Goal: Task Accomplishment & Management: Complete application form

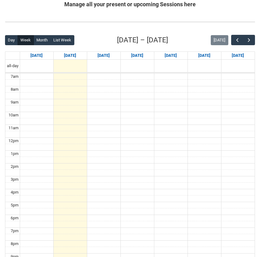
scroll to position [134, 0]
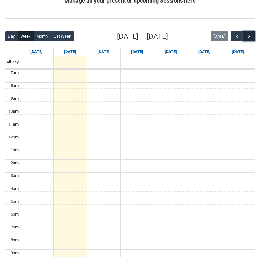
click at [249, 32] on button "button" at bounding box center [249, 36] width 12 height 10
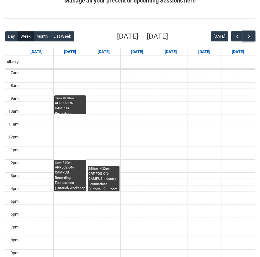
scroll to position [156, 0]
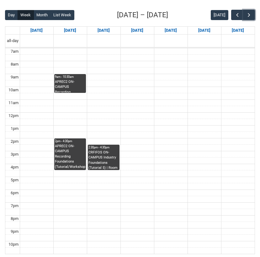
click at [104, 155] on div "CRFIFOS ON-CAMPUS Industry Foundations (Tutorial 5) | Room 105 (Wellington St.)…" at bounding box center [103, 160] width 30 height 20
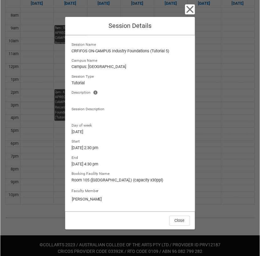
scroll to position [209, 0]
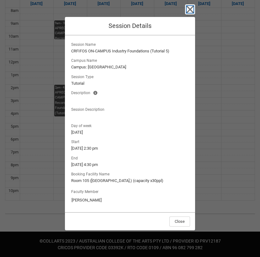
click at [190, 7] on icon "button" at bounding box center [190, 9] width 10 height 10
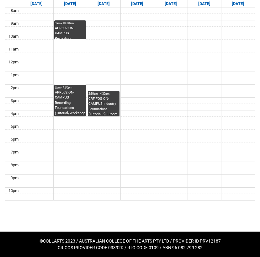
click at [113, 103] on div "CRFIFOS ON-CAMPUS Industry Foundations (Tutorial 5) | Room 105 (Wellington St.)…" at bounding box center [103, 106] width 30 height 20
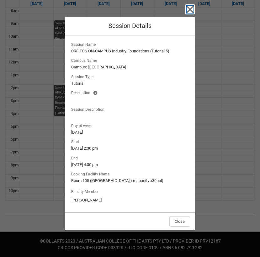
click at [190, 13] on icon "button" at bounding box center [190, 9] width 10 height 10
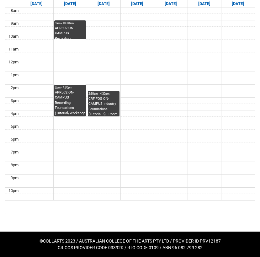
click at [65, 94] on div "APREC2 ON-CAMPUS Recording Foundations (Tutorial/Workshop) STAGE 2 Group 2 | St…" at bounding box center [70, 103] width 30 height 26
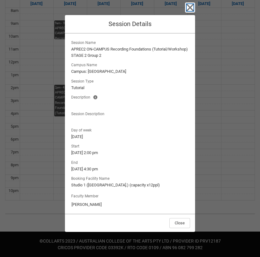
click at [190, 6] on icon "button" at bounding box center [190, 8] width 10 height 10
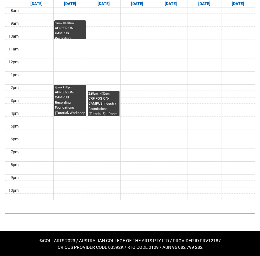
click at [115, 108] on div "CRFIFOS ON-CAMPUS Industry Foundations (Tutorial 5) | Room 105 (Wellington St.)…" at bounding box center [103, 106] width 30 height 20
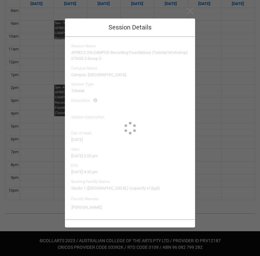
type input "Tristan Courtney"
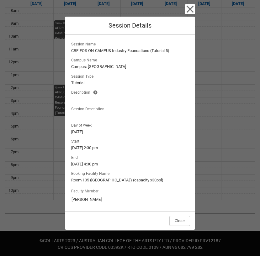
scroll to position [210, 0]
click at [194, 12] on icon "button" at bounding box center [190, 9] width 10 height 10
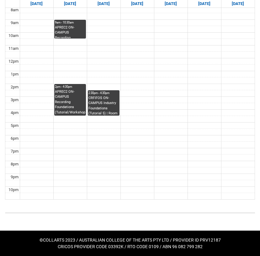
click at [97, 104] on div "CRFIFOS ON-CAMPUS Industry Foundations (Tutorial 5) | Room 105 (Wellington St.)…" at bounding box center [103, 106] width 30 height 20
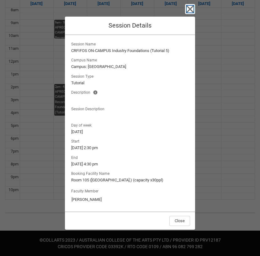
click at [191, 7] on icon "button" at bounding box center [189, 8] width 7 height 7
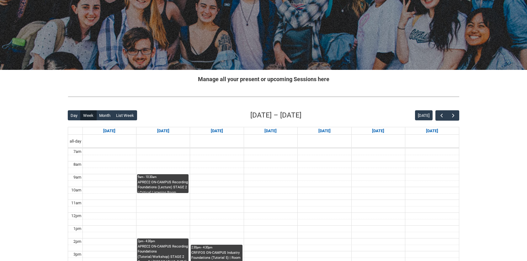
scroll to position [163, 0]
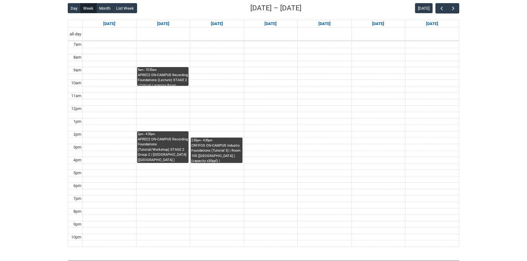
click at [212, 148] on div "CRFIFOS ON-CAMPUS Industry Foundations (Tutorial 5) | Room 105 (Wellington St.)…" at bounding box center [216, 153] width 50 height 20
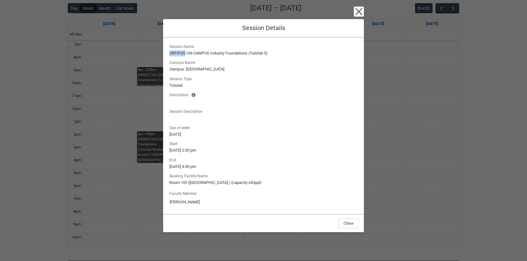
drag, startPoint x: 170, startPoint y: 53, endPoint x: 185, endPoint y: 53, distance: 14.8
click at [185, 53] on lightning-formatted-text "CRFIFOS ON-CAMPUS Industry Foundations (Tutorial 5)" at bounding box center [263, 53] width 188 height 6
copy lightning-formatted-text "CRFIFOS ON-CAMPUS Industry Foundations (Tutorial 5)"
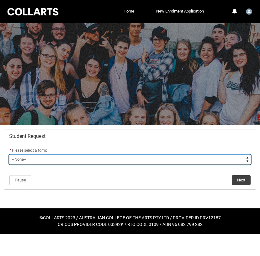
click at [57, 161] on select "--None-- Academic Transcript Application to Appeal Assignment Extension Change …" at bounding box center [130, 160] width 242 height 10
click at [79, 158] on select "--None-- Academic Transcript Application to Appeal Assignment Extension Change …" at bounding box center [130, 160] width 242 height 10
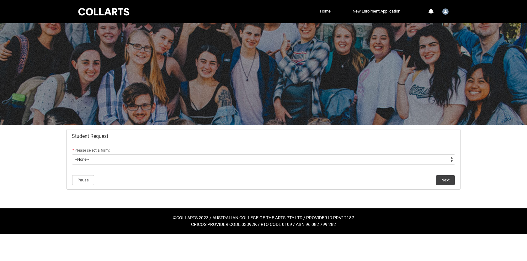
click at [260, 8] on link "Home" at bounding box center [326, 11] width 14 height 9
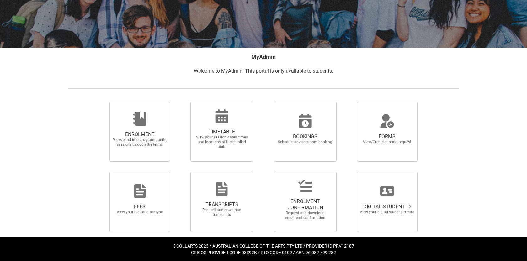
scroll to position [79, 0]
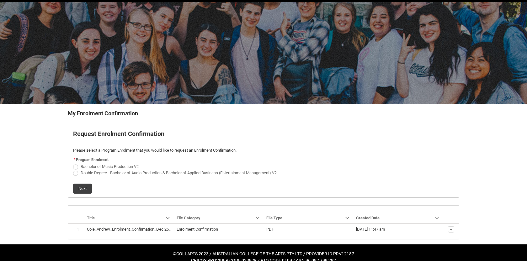
scroll to position [30, 0]
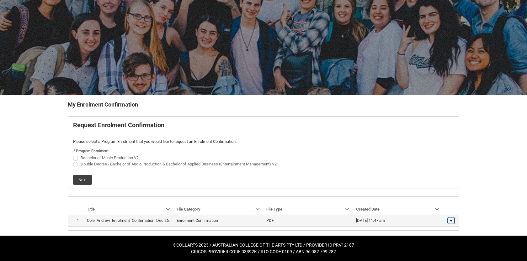
click at [451, 221] on lightning-primitive-icon "button" at bounding box center [451, 221] width 4 height 4
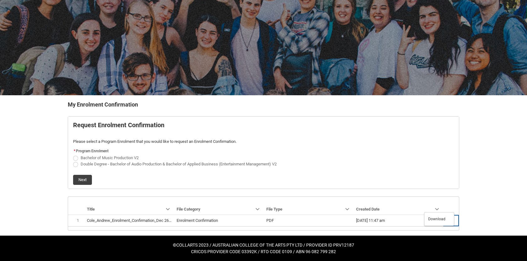
click at [396, 157] on span "Bachelor of Music Production V2" at bounding box center [263, 158] width 381 height 6
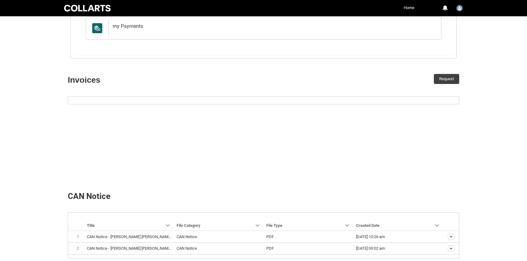
scroll to position [208, 0]
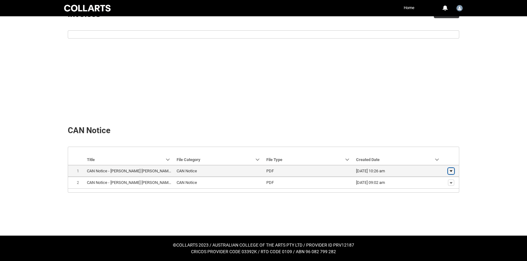
click at [453, 169] on button "Show actions" at bounding box center [451, 171] width 6 height 6
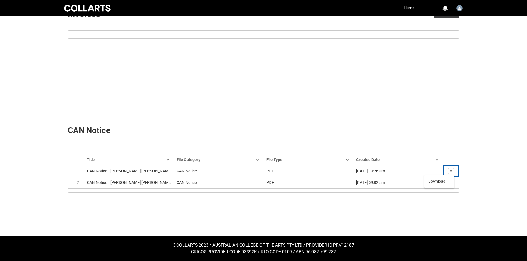
click at [391, 154] on article "Navigation Mode Action Mode Sort by: Title Sorted: None Show Title column actio…" at bounding box center [264, 170] width 392 height 46
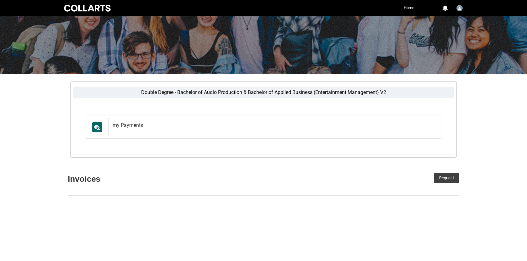
scroll to position [0, 0]
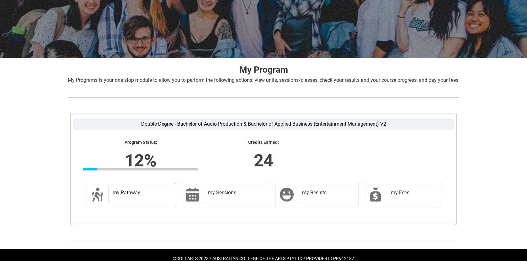
scroll to position [88, 0]
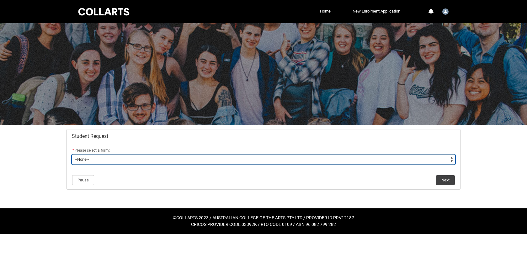
click at [95, 164] on select "--None-- Academic Transcript Application to Appeal Assignment Extension Change …" at bounding box center [263, 160] width 383 height 10
type lightning-select "Course_Transfer_Choice"
click at [72, 155] on select "--None-- Academic Transcript Application to Appeal Assignment Extension Change …" at bounding box center [263, 160] width 383 height 10
select select "Course_Transfer_Choice"
click at [293, 163] on select "--None-- Academic Transcript Application to Appeal Assignment Extension Change …" at bounding box center [263, 160] width 383 height 10
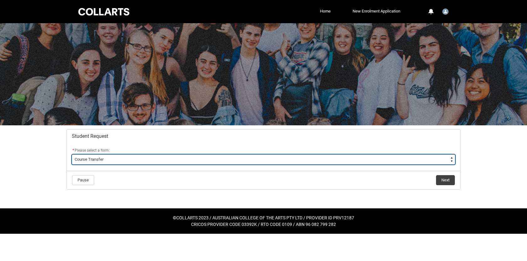
type lightning-select "Enrolment_Variation_Choice"
click at [72, 155] on select "--None-- Academic Transcript Application to Appeal Assignment Extension Change …" at bounding box center [263, 160] width 383 height 10
select select "Enrolment_Variation_Choice"
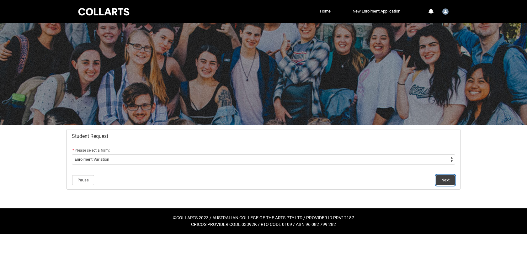
click at [452, 179] on button "Next" at bounding box center [445, 180] width 19 height 10
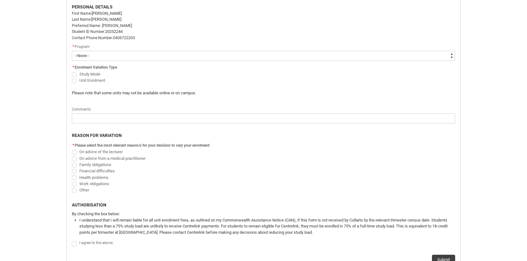
scroll to position [148, 0]
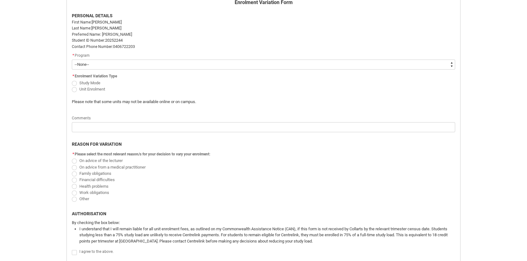
click at [124, 69] on select "--None-- Double Degree - Bachelor of Audio Production & Bachelor of Applied Bus…" at bounding box center [263, 65] width 383 height 10
type lightning-select "recordPicklist_ProgramEnrollment.a0jOZ000003iFmPYAU"
click at [72, 60] on select "--None-- Double Degree - Bachelor of Audio Production & Bachelor of Applied Bus…" at bounding box center [263, 65] width 383 height 10
select select "recordPicklist_ProgramEnrollment.a0jOZ000003iFmPYAU"
click at [75, 88] on span "Redu_Student_Request flow" at bounding box center [74, 89] width 5 height 5
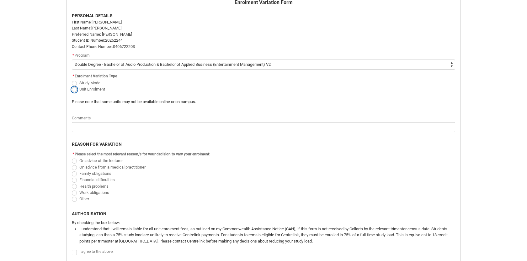
click at [72, 86] on input "Unit Enrolment" at bounding box center [72, 86] width 0 height 0
radio input "true"
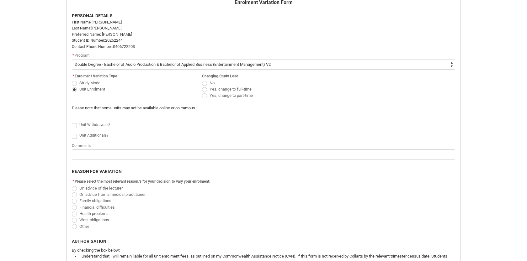
click at [206, 83] on span "Redu_Student_Request flow" at bounding box center [204, 83] width 5 height 5
click at [202, 80] on input "No" at bounding box center [202, 79] width 0 height 0
radio input "true"
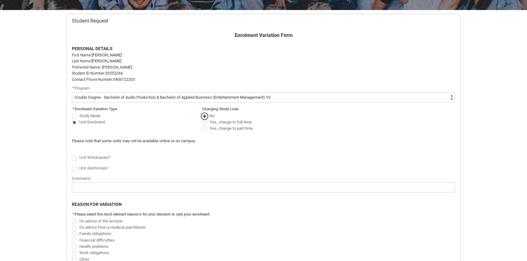
scroll to position [117, 0]
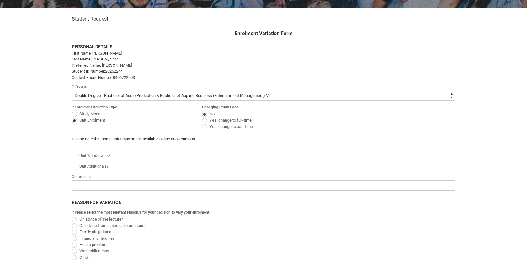
click at [75, 157] on span "Redu_Student_Request flow" at bounding box center [74, 156] width 5 height 5
click at [72, 153] on input "Redu_Student_Request flow" at bounding box center [72, 153] width 0 height 0
type lightning-input "true"
checkbox input "true"
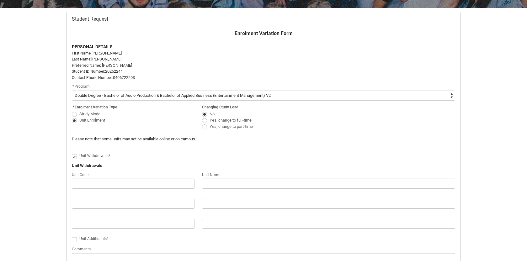
click at [75, 157] on span "Redu_Student_Request flow" at bounding box center [74, 156] width 5 height 5
click at [72, 153] on input "Redu_Student_Request flow" at bounding box center [72, 153] width 0 height 0
type lightning-input "false"
checkbox input "false"
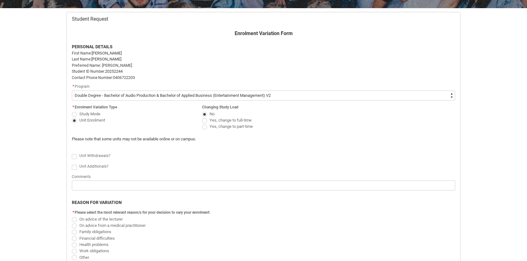
click at [75, 157] on span "Redu_Student_Request flow" at bounding box center [74, 156] width 5 height 5
click at [72, 153] on input "Redu_Student_Request flow" at bounding box center [72, 153] width 0 height 0
type lightning-input "true"
checkbox input "true"
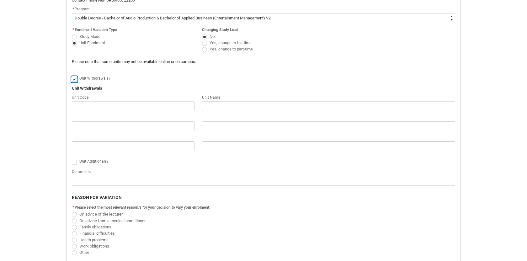
scroll to position [212, 0]
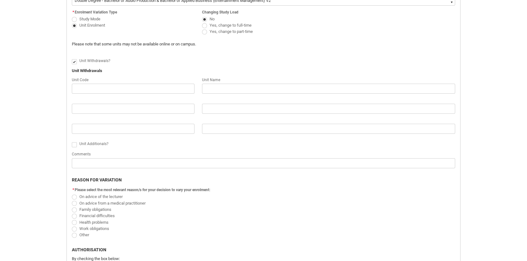
click at [72, 144] on span "Redu_Student_Request flow" at bounding box center [74, 144] width 5 height 5
click at [72, 142] on input "Redu_Student_Request flow" at bounding box center [72, 141] width 0 height 0
type lightning-input "true"
checkbox input "true"
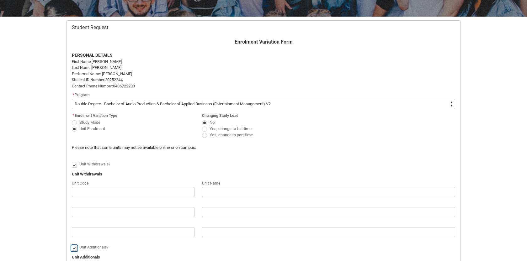
scroll to position [137, 0]
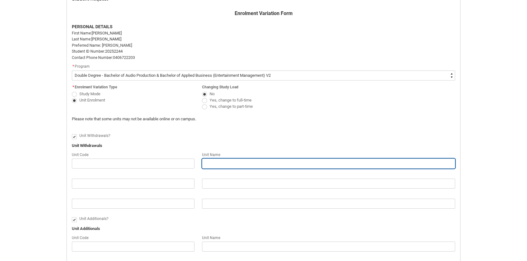
click at [225, 163] on input "Redu_Student_Request flow" at bounding box center [328, 164] width 253 height 10
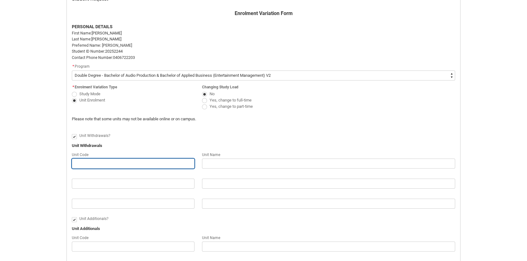
click at [155, 166] on input "Redu_Student_Request flow" at bounding box center [133, 164] width 123 height 10
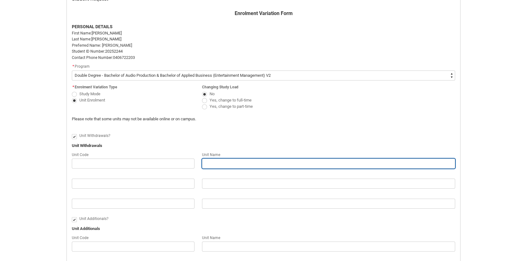
click at [217, 163] on input "Redu_Student_Request flow" at bounding box center [328, 164] width 253 height 10
paste input "CRFIFOS ON-CAMPUS Industry Foundations (Tutorial 5)"
type lightning-primitive-input-simple "CRFIFOS ON-CAMPUS Industry Foundations (Tutorial 5)"
type input "CRFIFOS ON-CAMPUS Industry Foundations (Tutorial 5)"
click at [217, 166] on input "CRFIFOS ON-CAMPUS Industry Foundations (Tutorial 5)" at bounding box center [328, 164] width 253 height 10
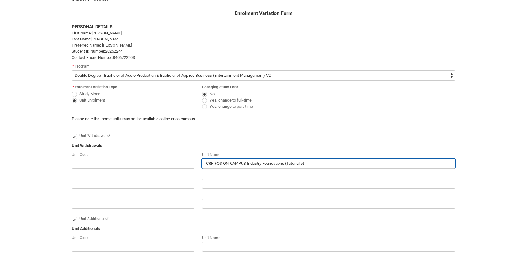
click at [217, 166] on input "CRFIFOS ON-CAMPUS Industry Foundations (Tutorial 5)" at bounding box center [328, 164] width 253 height 10
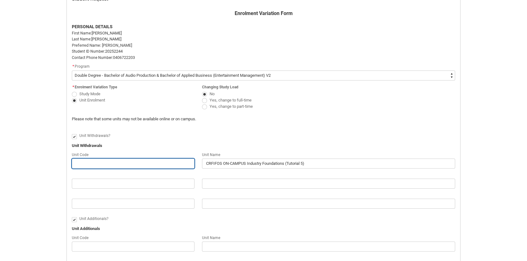
click at [174, 165] on input "Redu_Student_Request flow" at bounding box center [133, 164] width 123 height 10
paste input "CRFIFOS"
type lightning-primitive-input-simple "CRFIFOS"
type input "CRFIFOS"
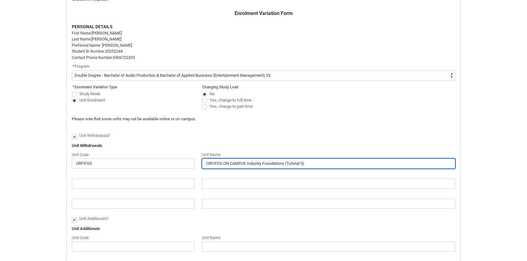
click at [222, 163] on input "CRFIFOS ON-CAMPUS Industry Foundations (Tutorial 5)" at bounding box center [328, 164] width 253 height 10
type lightning-primitive-input-simple "CRFIFO ON-CAMPUS Industry Foundations (Tutorial 5)"
type input "CRFIFO ON-CAMPUS Industry Foundations (Tutorial 5)"
type lightning-primitive-input-simple "CRFIF ON-CAMPUS Industry Foundations (Tutorial 5)"
type input "CRFIF ON-CAMPUS Industry Foundations (Tutorial 5)"
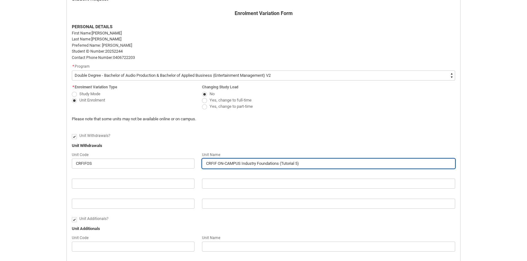
type lightning-primitive-input-simple "CRFI ON-CAMPUS Industry Foundations (Tutorial 5)"
type input "CRFI ON-CAMPUS Industry Foundations (Tutorial 5)"
type lightning-primitive-input-simple "CRF ON-CAMPUS Industry Foundations (Tutorial 5)"
type input "CRF ON-CAMPUS Industry Foundations (Tutorial 5)"
type lightning-primitive-input-simple "CR ON-CAMPUS Industry Foundations (Tutorial 5)"
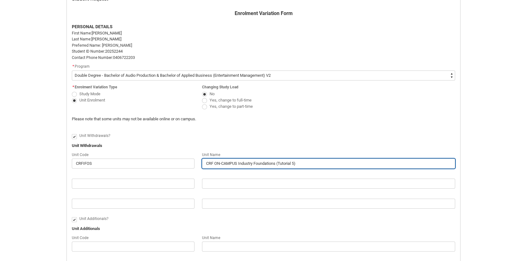
type input "CR ON-CAMPUS Industry Foundations (Tutorial 5)"
type lightning-primitive-input-simple "C ON-CAMPUS Industry Foundations (Tutorial 5)"
type input "C ON-CAMPUS Industry Foundations (Tutorial 5)"
type lightning-primitive-input-simple "ON-CAMPUS Industry Foundations (Tutorial 5)"
type input "ON-CAMPUS Industry Foundations (Tutorial 5)"
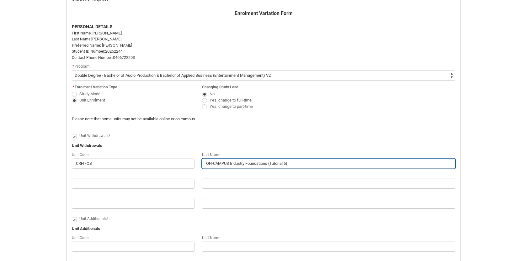
type lightning-primitive-input-simple "ON-CAMPUS Industry Foundations (Tutorial 5)"
type input "ON-CAMPUS Industry Foundations (Tutorial 5)"
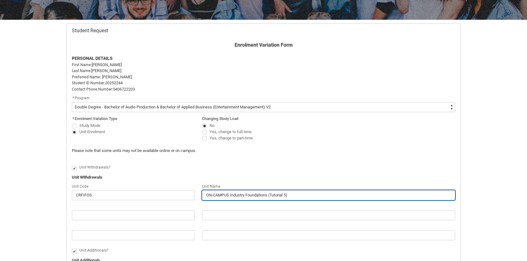
scroll to position [104, 0]
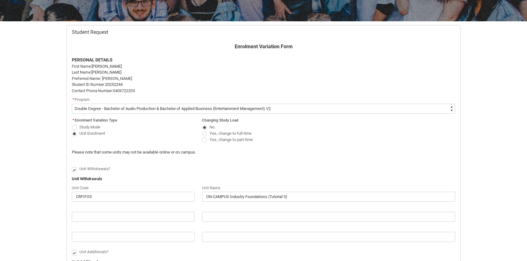
click at [99, 211] on div "Redu_Student_Request flow" at bounding box center [133, 209] width 123 height 8
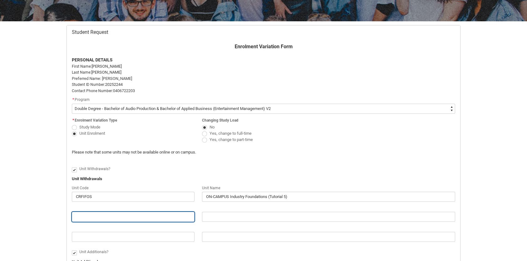
click at [92, 217] on input "Redu_Student_Request flow" at bounding box center [133, 217] width 123 height 10
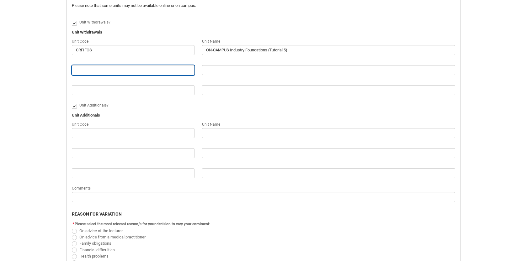
scroll to position [251, 0]
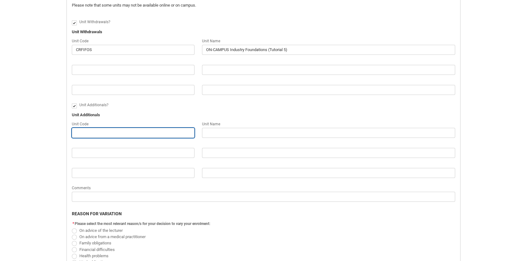
click at [85, 133] on input "Redu_Student_Request flow" at bounding box center [133, 133] width 123 height 10
type lightning-primitive-input-simple "C"
type input "C"
click at [102, 147] on div "Redu_Student_Request flow" at bounding box center [133, 145] width 123 height 8
click at [88, 132] on input "Redu_Student_Request flow" at bounding box center [133, 133] width 123 height 10
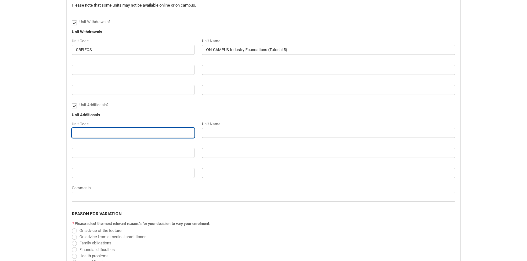
type lightning-primitive-input-simple "APPOS1-O"
type input "APPOS1-O"
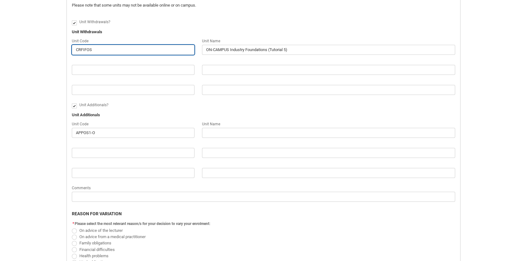
click at [103, 50] on input "CRFIFOS" at bounding box center [133, 50] width 123 height 10
type lightning-primitive-input-simple "CRFIFO"
type input "CRFIFO"
type lightning-primitive-input-simple "CRFIF"
type input "CRFIF"
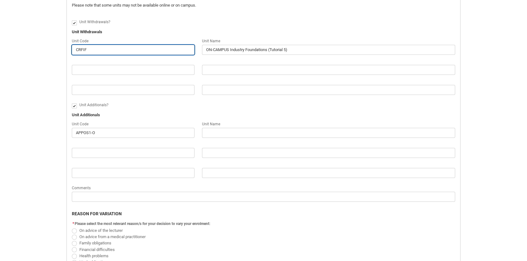
type lightning-primitive-input-simple "CRFI"
type input "CRFI"
type lightning-primitive-input-simple "CRF"
type input "CRF"
type lightning-primitive-input-simple "CR"
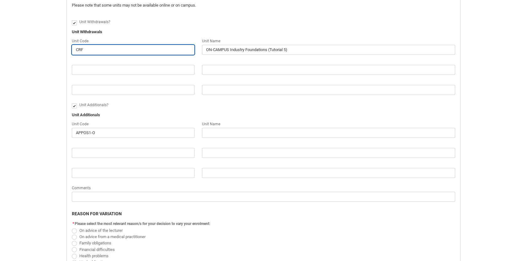
type input "CR"
type lightning-primitive-input-simple "C"
type input "C"
click at [96, 52] on input "Redu_Student_Request flow" at bounding box center [133, 50] width 123 height 10
click at [84, 50] on input "Redu_Student_Request flow" at bounding box center [133, 50] width 123 height 10
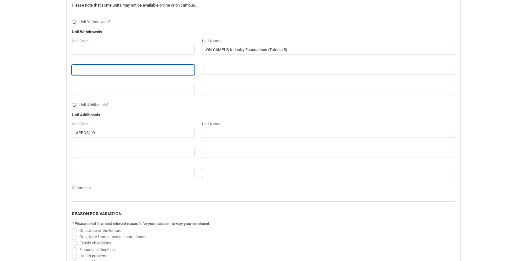
click at [84, 68] on input "Redu_Student_Request flow" at bounding box center [133, 70] width 123 height 10
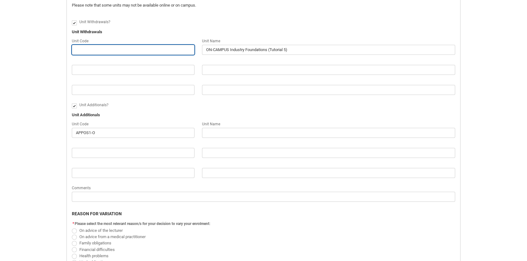
click at [84, 46] on input "Redu_Student_Request flow" at bounding box center [133, 50] width 123 height 10
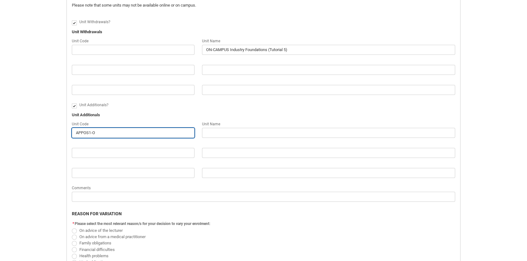
click at [104, 132] on input "APPOS1-O" at bounding box center [133, 133] width 123 height 10
type lightning-primitive-input-simple "APPOS1-"
type input "APPOS1-"
type lightning-primitive-input-simple "APPOS1"
type input "APPOS1"
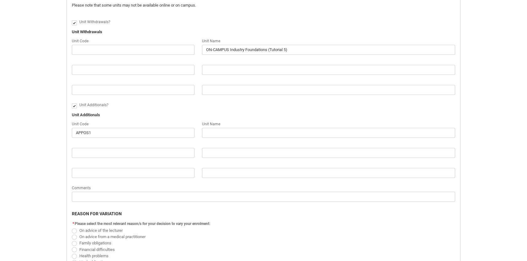
click at [114, 106] on div "Unit Additionals?" at bounding box center [267, 106] width 376 height 8
